Goal: Book appointment/travel/reservation

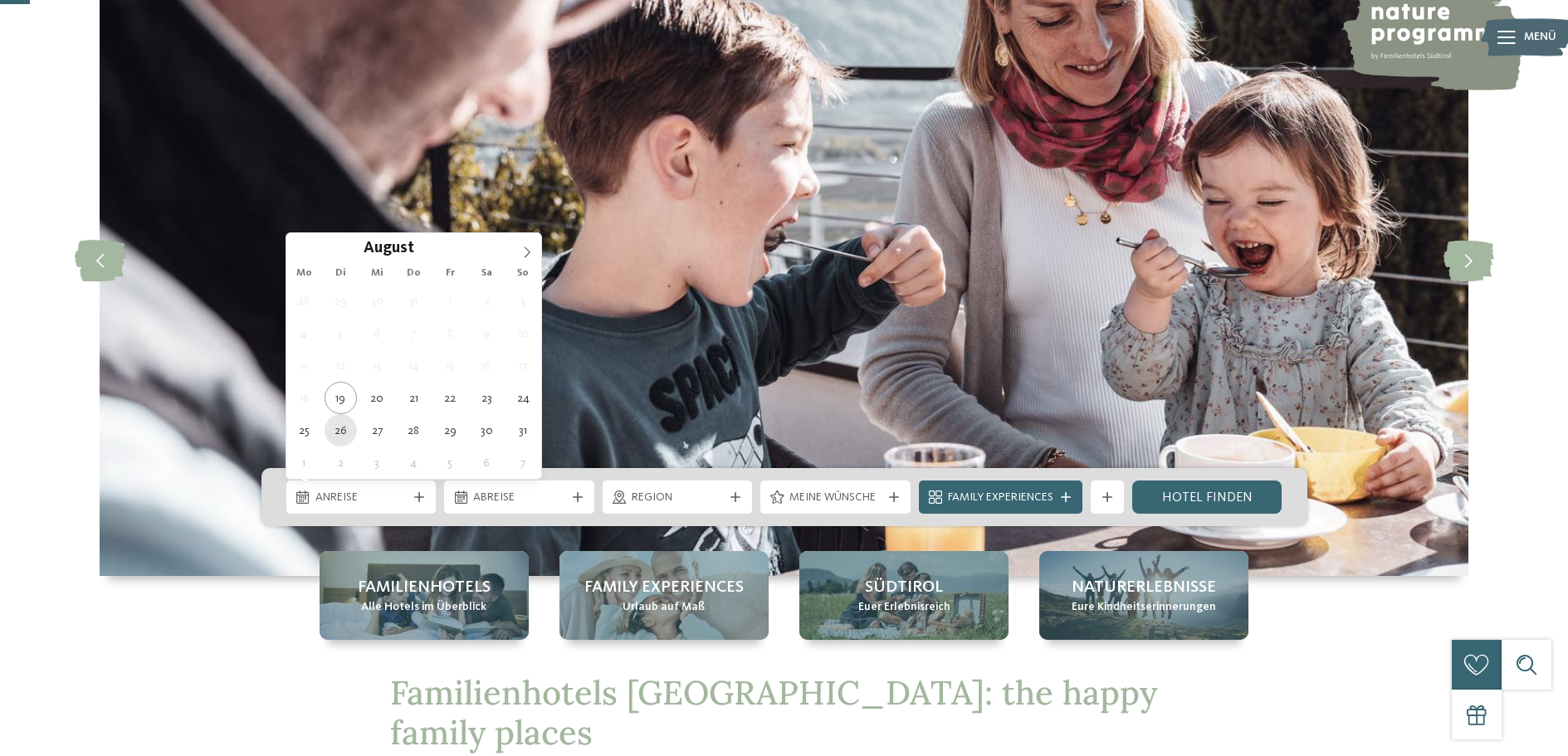
type div "[DATE]"
click at [339, 433] on img at bounding box center [783, 260] width 1369 height 631
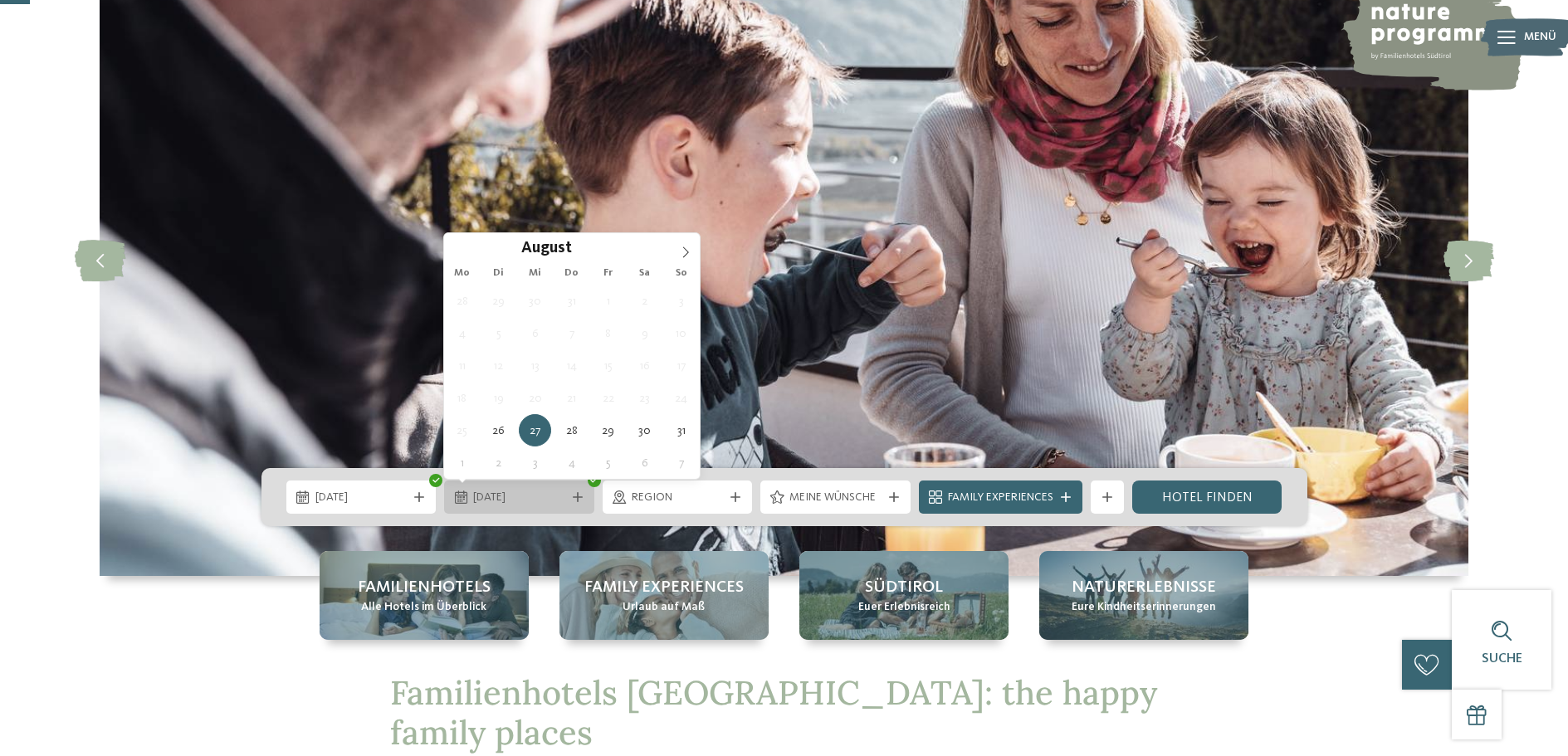
click at [571, 496] on div at bounding box center [578, 496] width 17 height 10
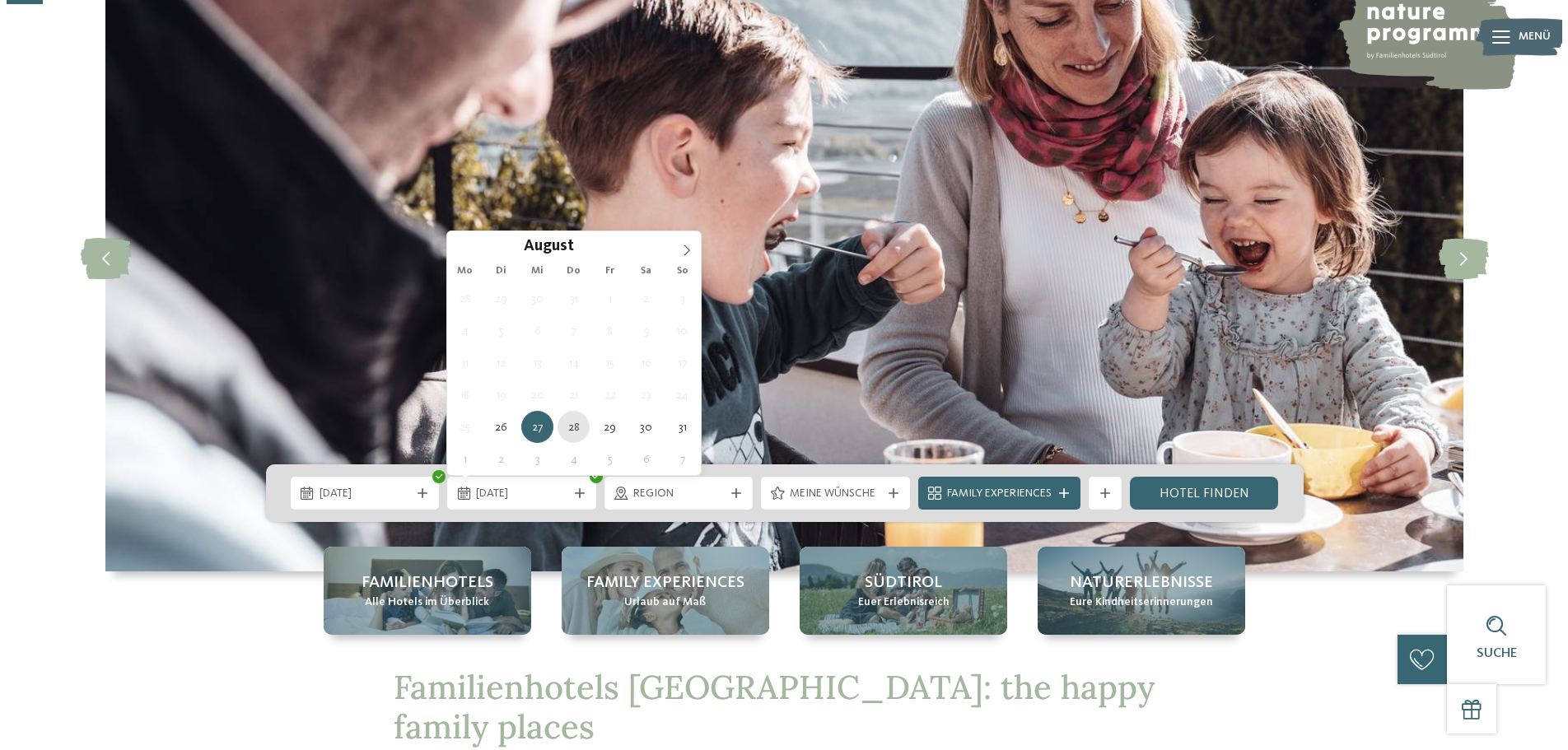
scroll to position [192, 0]
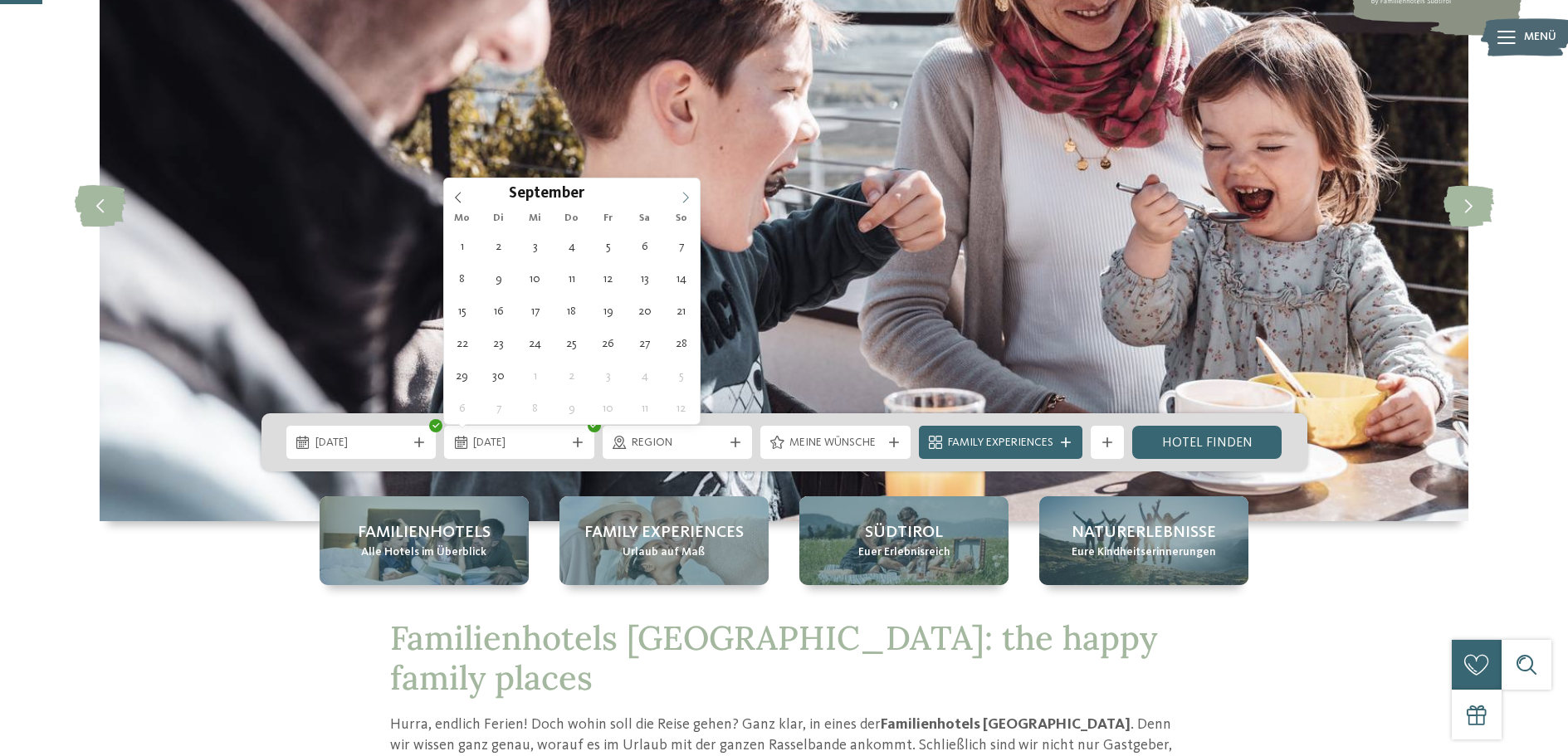
click at [690, 195] on icon at bounding box center [685, 197] width 11 height 11
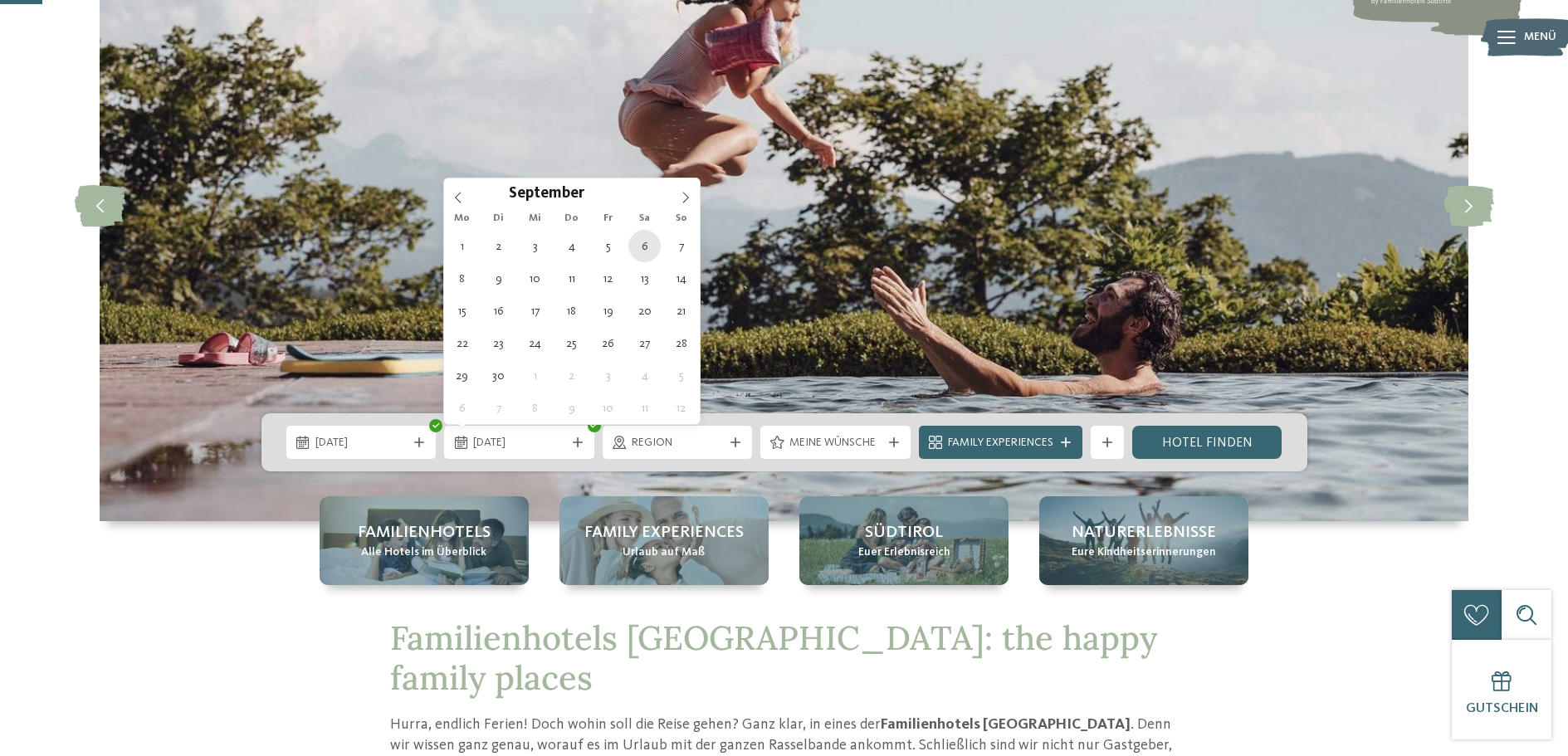
type div "[DATE]"
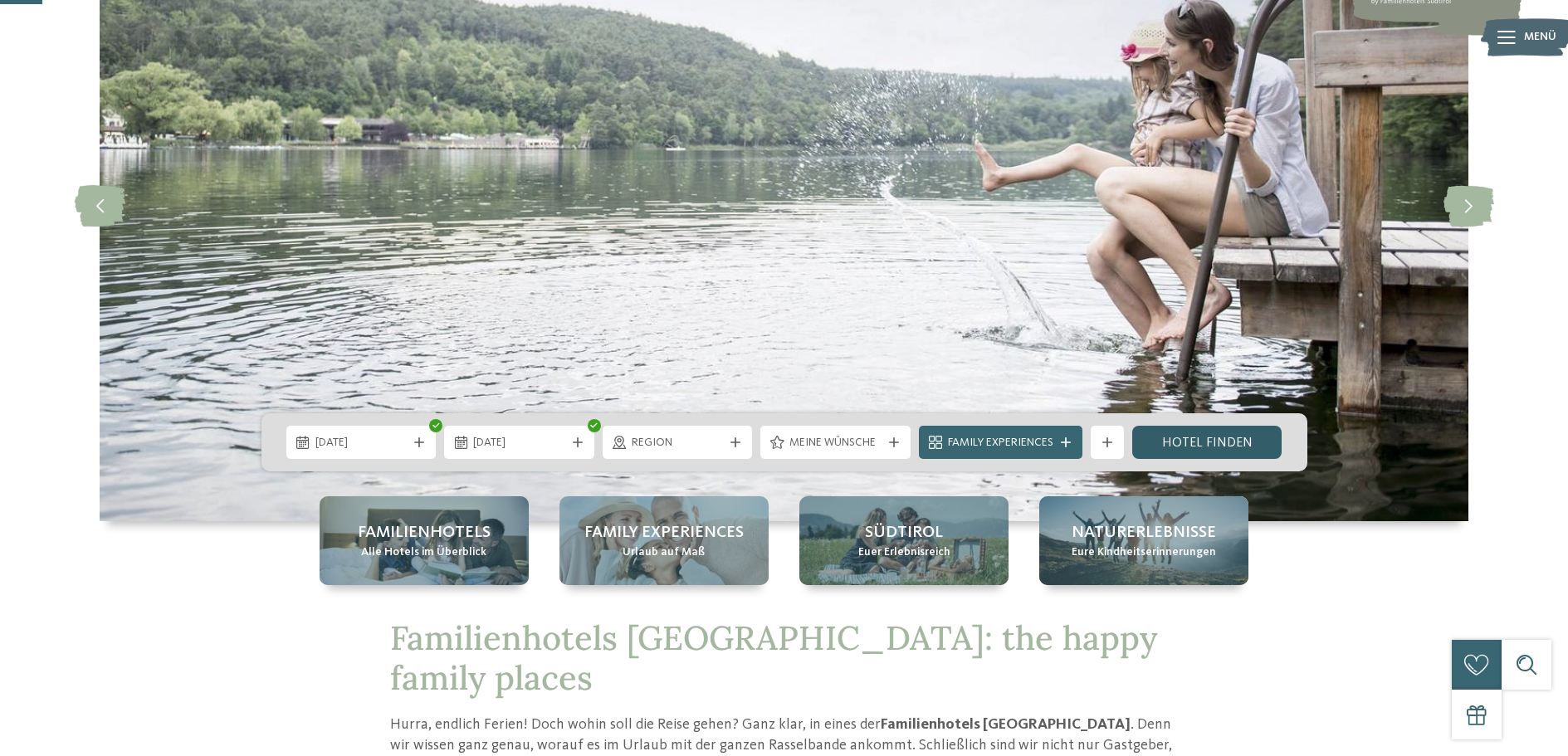
click at [1234, 447] on link "Hotel finden" at bounding box center [1207, 442] width 150 height 33
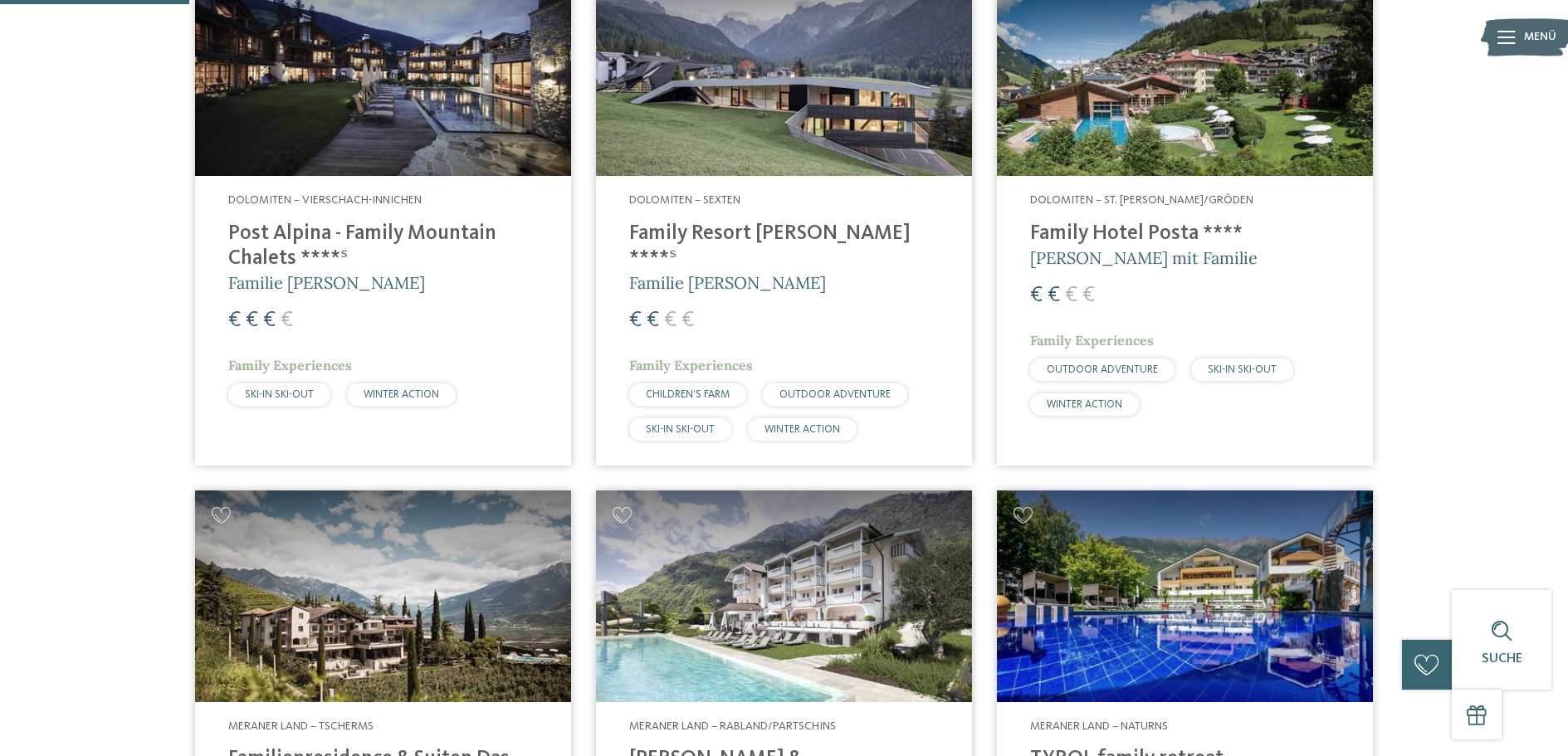
scroll to position [544, 0]
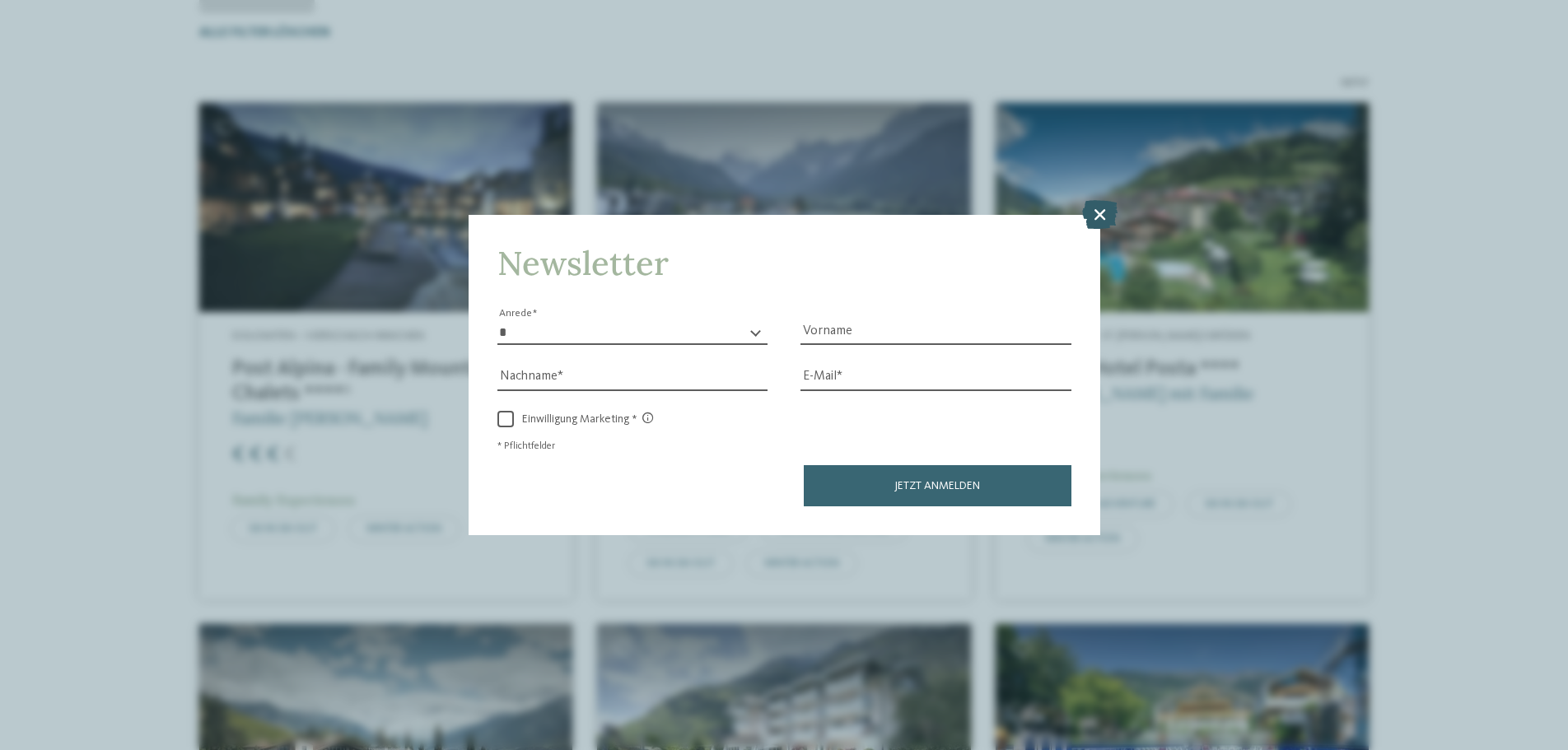
click at [1097, 218] on icon at bounding box center [1100, 214] width 35 height 29
click at [1097, 218] on img at bounding box center [1182, 207] width 373 height 210
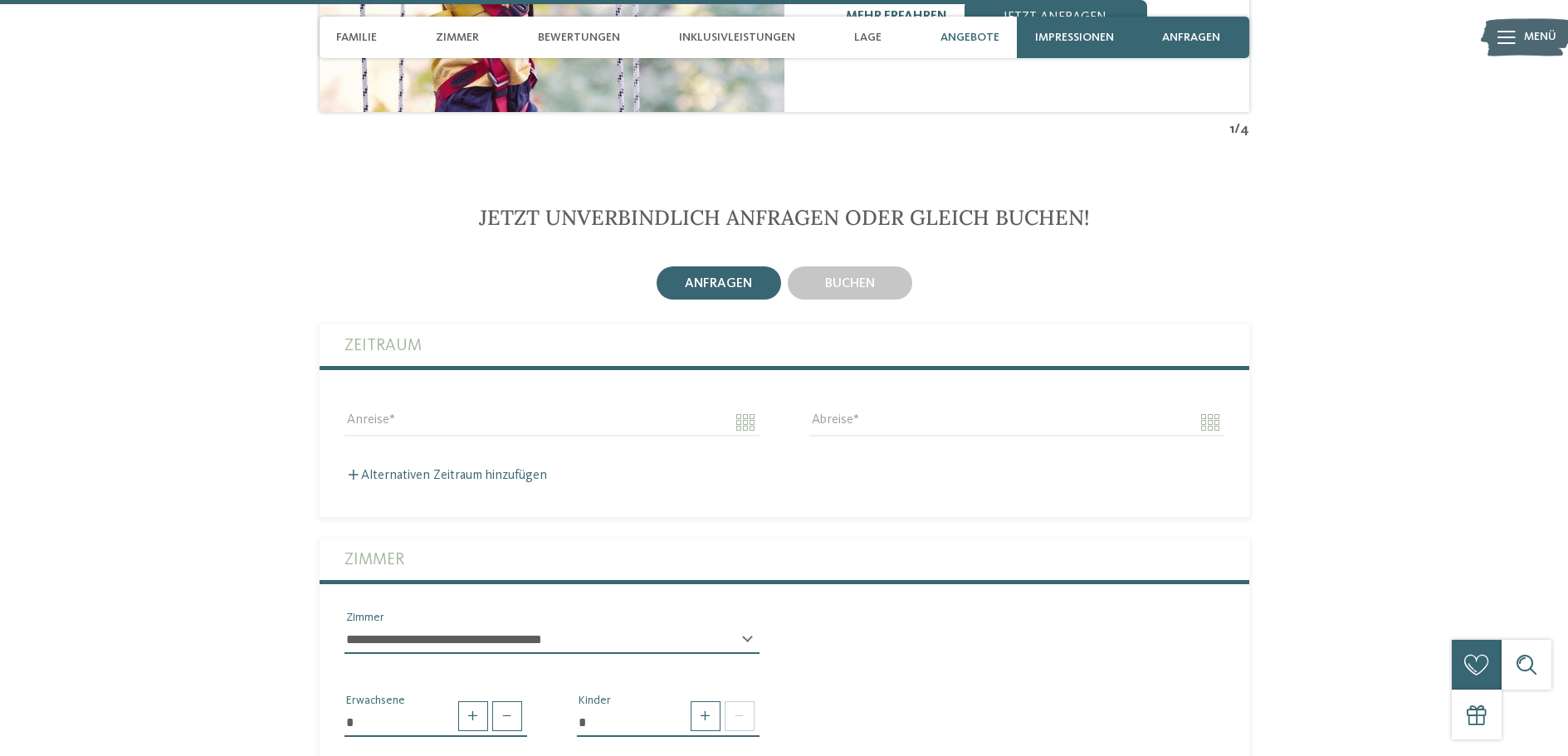
scroll to position [3790, 0]
